Goal: Task Accomplishment & Management: Use online tool/utility

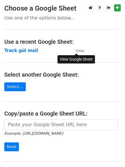
click at [80, 49] on small "View" at bounding box center [80, 51] width 9 height 4
click at [28, 52] on strong "Track gửi mail" at bounding box center [21, 50] width 34 height 5
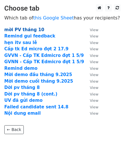
click at [25, 29] on strong "mời PV tháng 10" at bounding box center [24, 29] width 40 height 5
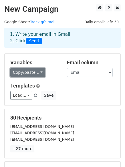
click at [33, 73] on link "Copy/paste..." at bounding box center [27, 72] width 35 height 9
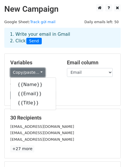
click at [38, 71] on link "Copy/paste..." at bounding box center [27, 72] width 35 height 9
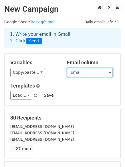
click at [95, 74] on select "Name Email Title" at bounding box center [90, 72] width 46 height 9
click at [93, 73] on select "Name Email Title" at bounding box center [90, 72] width 46 height 9
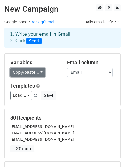
click at [34, 70] on link "Copy/paste..." at bounding box center [27, 72] width 35 height 9
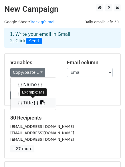
click at [23, 104] on link "{{Title}}" at bounding box center [33, 103] width 45 height 9
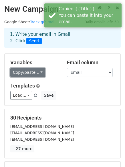
click at [30, 74] on link "Copy/paste..." at bounding box center [27, 72] width 35 height 9
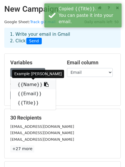
click at [24, 85] on link "{{Name}}" at bounding box center [33, 84] width 45 height 9
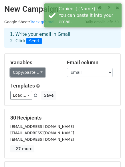
click at [36, 71] on link "Copy/paste..." at bounding box center [27, 72] width 35 height 9
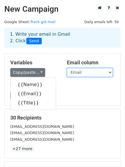
click at [97, 75] on select "Name Email Title" at bounding box center [90, 72] width 46 height 9
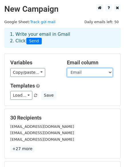
click at [97, 75] on select "Name Email Title" at bounding box center [90, 72] width 46 height 9
click at [96, 75] on select "Name Email Title" at bounding box center [90, 72] width 46 height 9
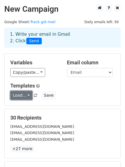
click at [26, 96] on link "Load..." at bounding box center [21, 95] width 22 height 9
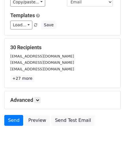
scroll to position [78, 0]
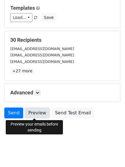
click at [34, 112] on link "Preview" at bounding box center [37, 113] width 25 height 11
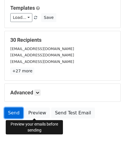
click at [16, 115] on link "Send" at bounding box center [13, 113] width 19 height 11
